Goal: Information Seeking & Learning: Find specific fact

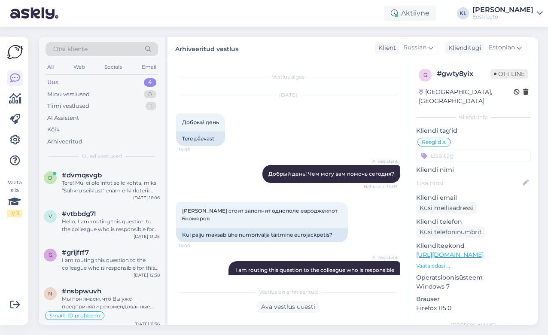
scroll to position [185, 0]
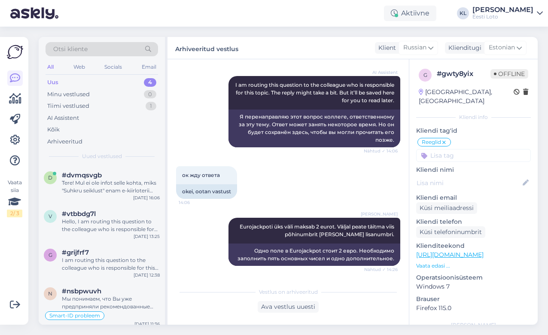
click at [51, 81] on div "Uus" at bounding box center [52, 82] width 11 height 9
click at [119, 49] on div "Otsi kliente" at bounding box center [102, 49] width 112 height 14
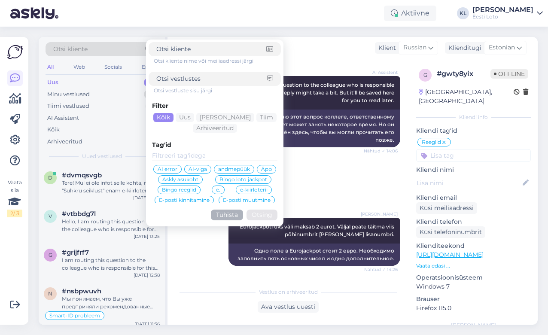
type input "#oi42ziw4"
click at [262, 215] on button "Otsing" at bounding box center [261, 214] width 31 height 11
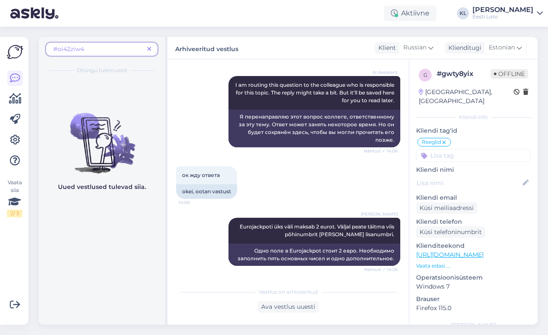
click at [112, 51] on span "#oi42ziw4" at bounding box center [98, 49] width 91 height 9
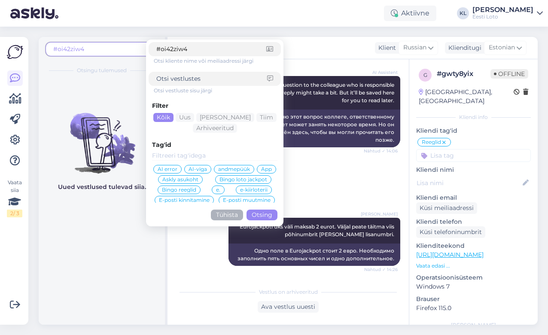
drag, startPoint x: 202, startPoint y: 49, endPoint x: 102, endPoint y: 49, distance: 100.0
click at [102, 49] on div "#oi42ziw4 #oi42ziw4 Otsi kliente nime või meiliaadressi järgi Otsi vestluste si…" at bounding box center [102, 51] width 112 height 19
click at [179, 81] on input at bounding box center [211, 78] width 111 height 9
paste input "#oi42ziw4"
type input "#oi42ziw4"
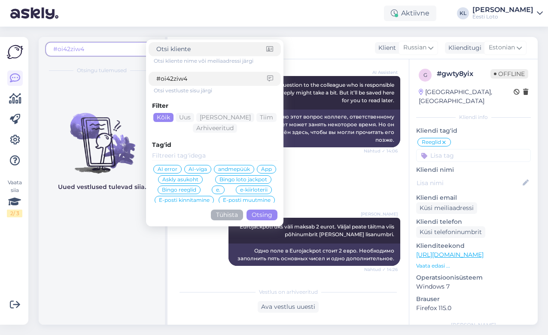
click at [261, 216] on button "Otsing" at bounding box center [261, 214] width 31 height 11
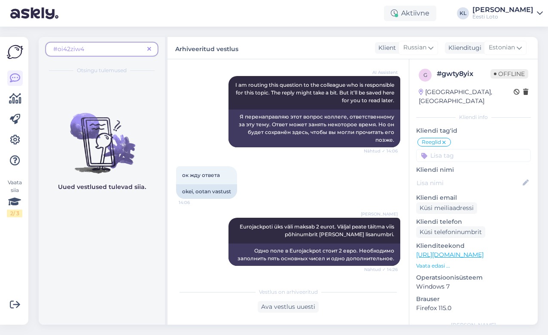
click at [149, 49] on icon at bounding box center [149, 49] width 4 height 6
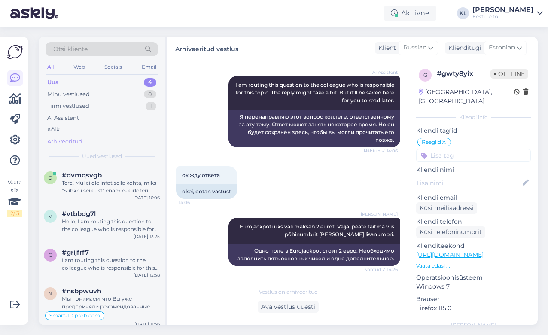
click at [73, 141] on div "Arhiveeritud" at bounding box center [64, 141] width 35 height 9
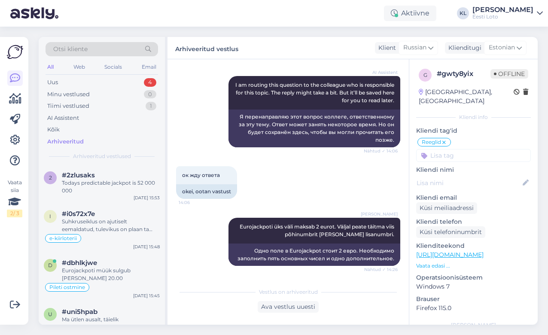
click at [103, 53] on div "Otsi kliente" at bounding box center [102, 49] width 112 height 14
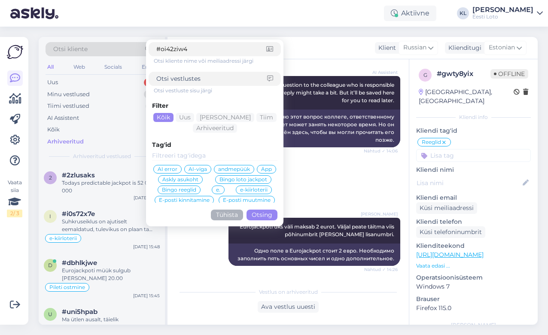
type input "#oi42ziw4"
click at [263, 213] on button "Otsing" at bounding box center [261, 214] width 31 height 11
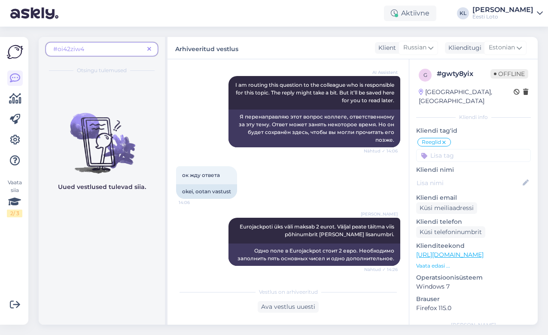
click at [150, 46] on icon at bounding box center [149, 49] width 4 height 6
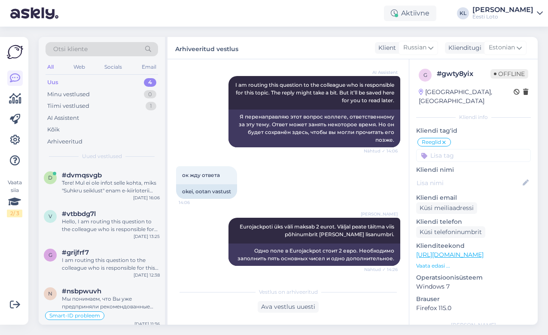
click at [115, 51] on div "Otsi kliente" at bounding box center [102, 49] width 112 height 14
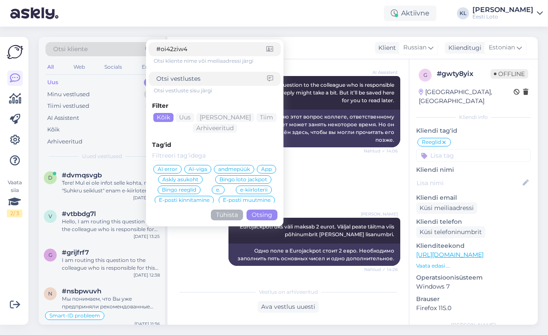
type input "#oi42ziw4"
click at [270, 214] on button "Otsing" at bounding box center [261, 214] width 31 height 11
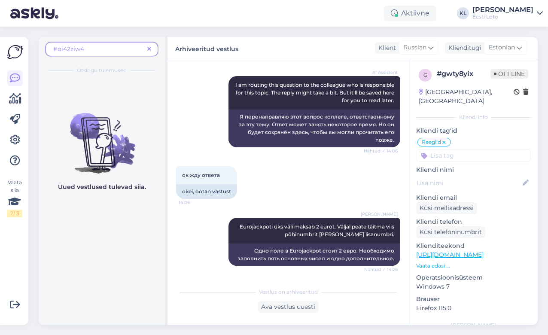
click at [147, 49] on span at bounding box center [149, 49] width 11 height 9
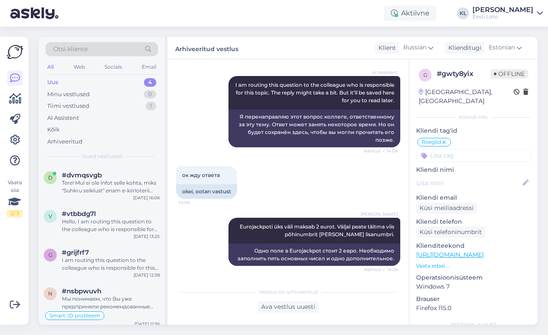
click at [109, 52] on div "Otsi kliente" at bounding box center [102, 49] width 112 height 14
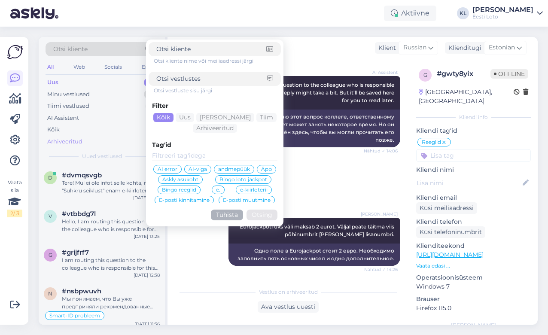
click at [67, 140] on div "Arhiveeritud" at bounding box center [64, 141] width 35 height 9
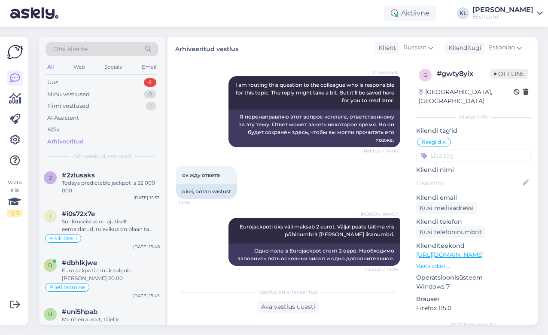
click at [99, 50] on div "Otsi kliente" at bounding box center [102, 49] width 112 height 14
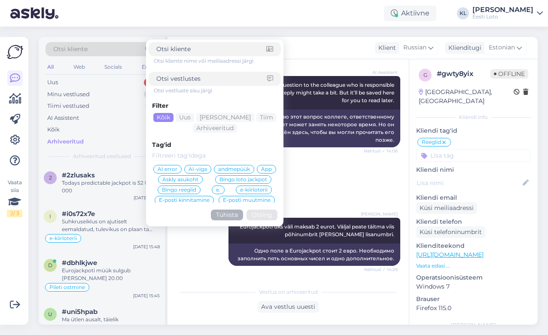
click at [186, 73] on div at bounding box center [215, 79] width 132 height 14
click at [186, 80] on input at bounding box center [211, 78] width 111 height 9
type input "210 eur"
click at [258, 216] on button "Otsing" at bounding box center [261, 214] width 31 height 11
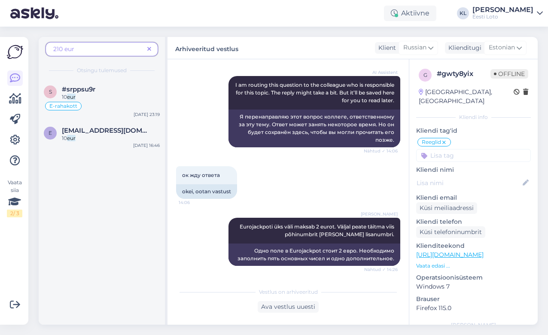
click at [90, 49] on span "210 eur" at bounding box center [98, 49] width 91 height 9
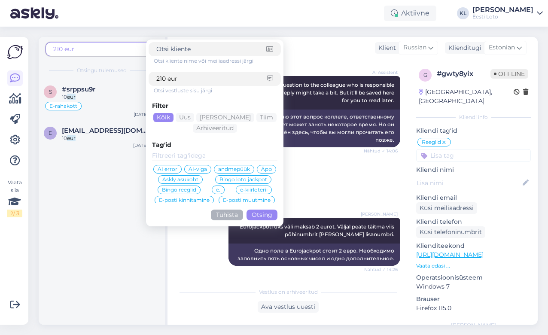
drag, startPoint x: 197, startPoint y: 78, endPoint x: 58, endPoint y: 75, distance: 138.7
click at [58, 75] on div "210 eur Otsi kliente nime või meiliaadressi järgi 210 eur Otsi vestluste sisu j…" at bounding box center [102, 58] width 126 height 42
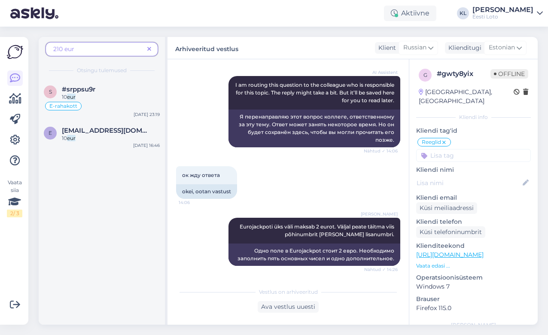
click at [94, 52] on span "210 eur" at bounding box center [98, 49] width 91 height 9
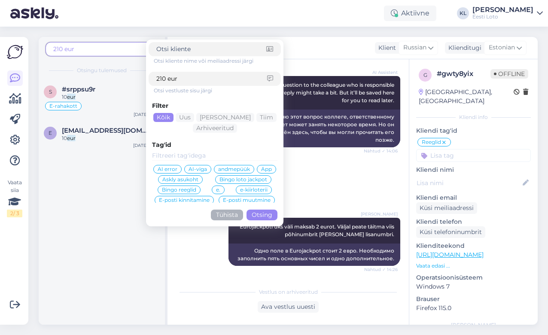
drag, startPoint x: 186, startPoint y: 79, endPoint x: 81, endPoint y: 72, distance: 105.4
click at [82, 72] on div "210 eur Otsi kliente nime või meiliaadressi järgi 210 eur Otsi vestluste sisu j…" at bounding box center [102, 58] width 126 height 42
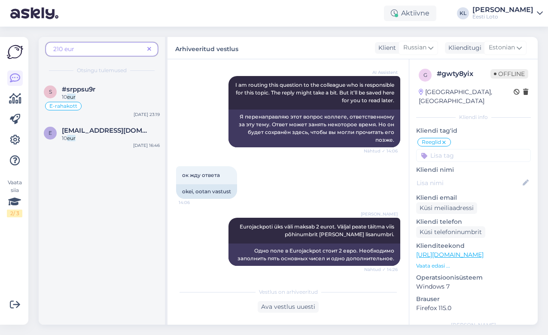
click at [104, 49] on span "210 eur" at bounding box center [98, 49] width 91 height 9
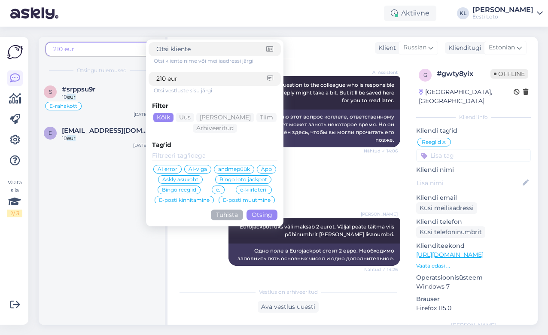
click at [186, 80] on input "210 eur" at bounding box center [211, 78] width 111 height 9
type input "2"
type input "Suhkruseiklus"
click at [262, 215] on button "Otsing" at bounding box center [261, 214] width 31 height 11
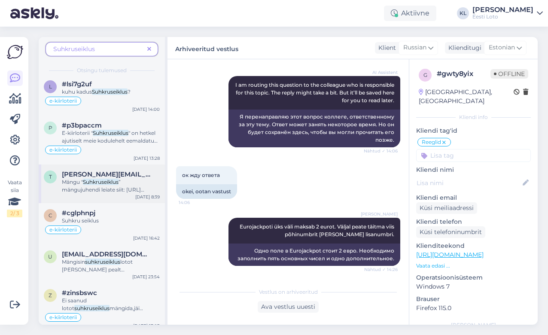
scroll to position [1182, 0]
click at [103, 305] on span "mängida,jäi srusaamatus kuidas,ükski ruut ka ei avanenud,[PERSON_NAME] raha" at bounding box center [107, 316] width 91 height 22
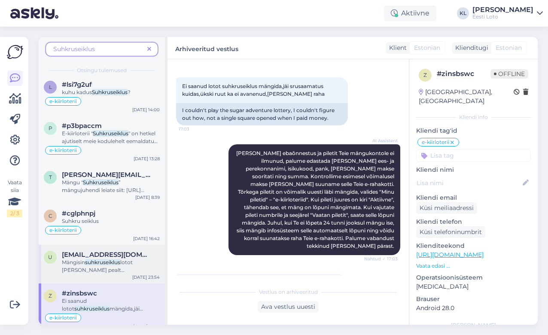
click at [108, 261] on span "lotot [PERSON_NAME] pealt [PERSON_NAME] tehniline [PERSON_NAME] proovige hiljem…" at bounding box center [110, 281] width 97 height 45
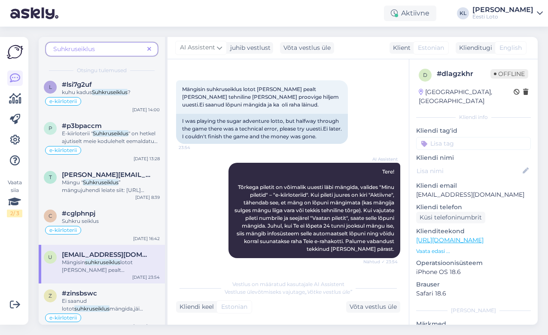
scroll to position [33, 0]
click at [101, 209] on div "#cglphnpj" at bounding box center [111, 213] width 98 height 8
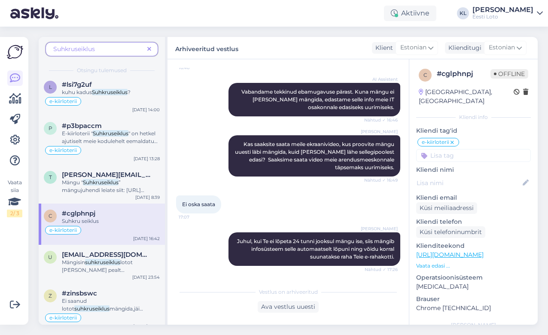
scroll to position [328, 0]
click at [115, 184] on span "” mängujuhendi leiate siit: [URL][DOMAIN_NAME]" at bounding box center [103, 190] width 82 height 22
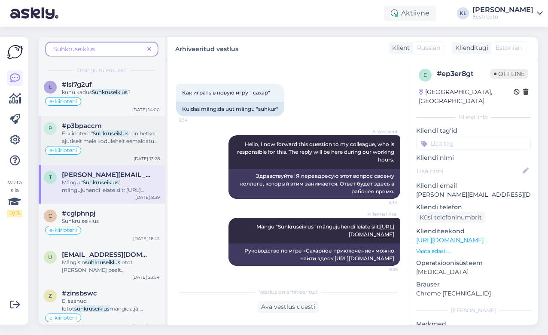
click at [112, 145] on div "e-kiirloterii" at bounding box center [102, 150] width 116 height 10
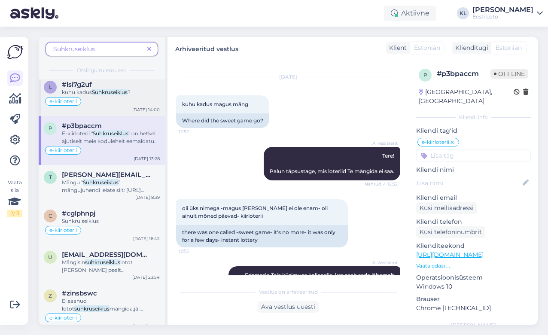
scroll to position [1140, 0]
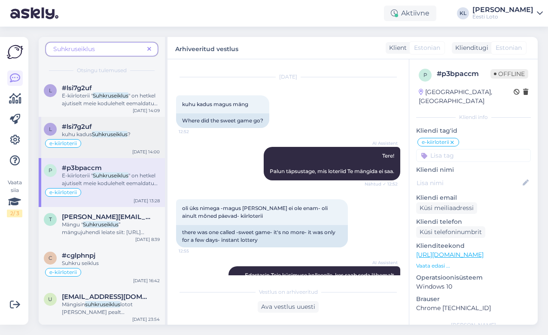
click at [112, 138] on div "e-kiirloterii" at bounding box center [102, 143] width 116 height 10
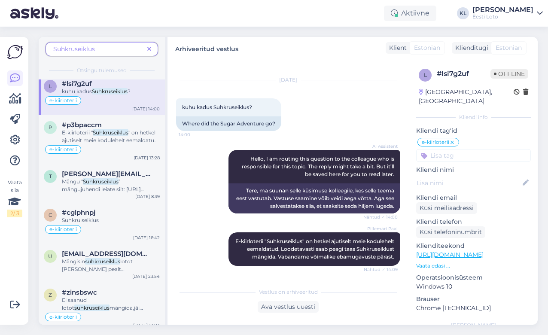
scroll to position [1182, 0]
